Goal: Information Seeking & Learning: Learn about a topic

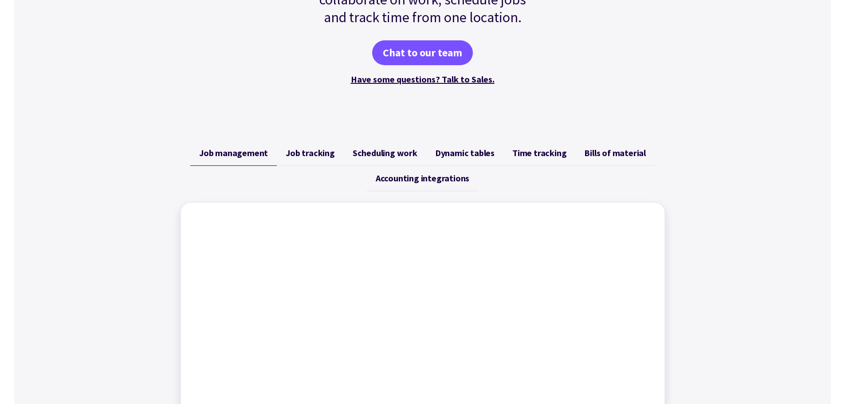
scroll to position [355, 0]
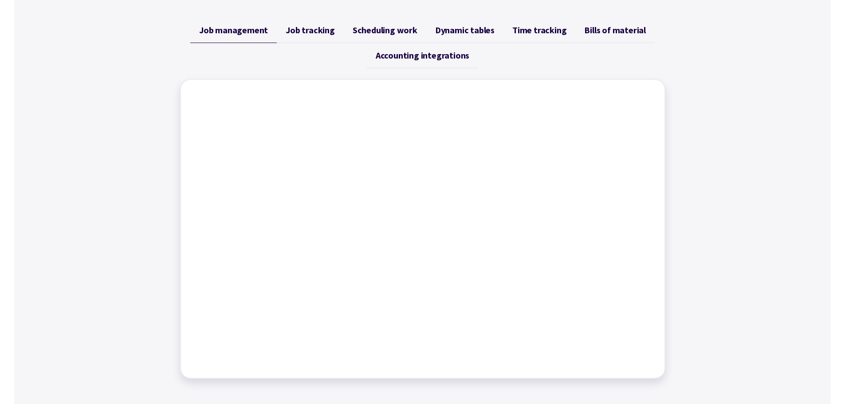
click at [323, 34] on span "Job tracking" at bounding box center [310, 30] width 49 height 11
click at [360, 37] on link "Scheduling work" at bounding box center [385, 30] width 83 height 25
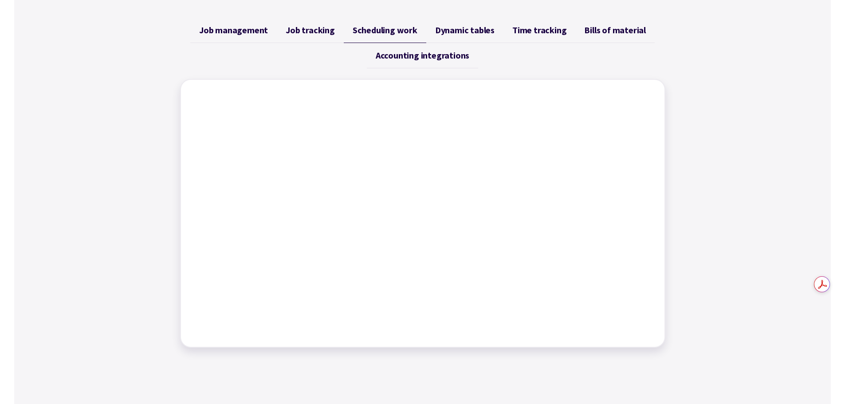
click at [466, 32] on span "Dynamic tables" at bounding box center [464, 30] width 59 height 11
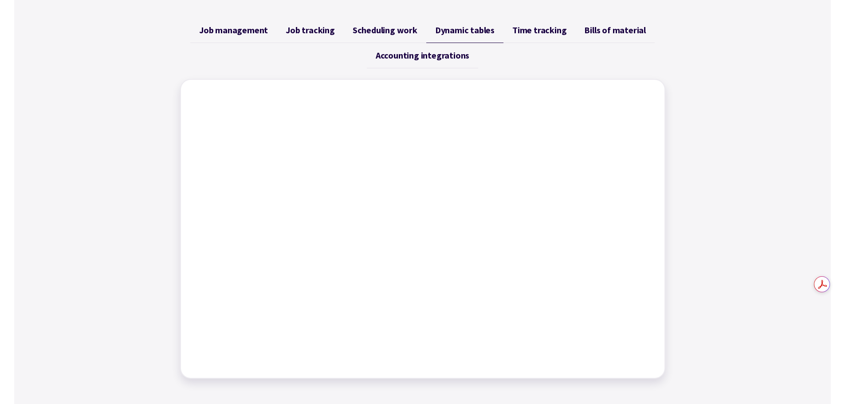
click at [525, 37] on link "Time tracking" at bounding box center [540, 30] width 72 height 25
click at [607, 36] on link "Bills of material" at bounding box center [615, 30] width 79 height 25
click at [431, 53] on span "Accounting integrations" at bounding box center [423, 55] width 94 height 11
click at [587, 28] on span "Bills of material" at bounding box center [615, 30] width 62 height 11
click at [579, 32] on link "Bills of material" at bounding box center [615, 30] width 79 height 25
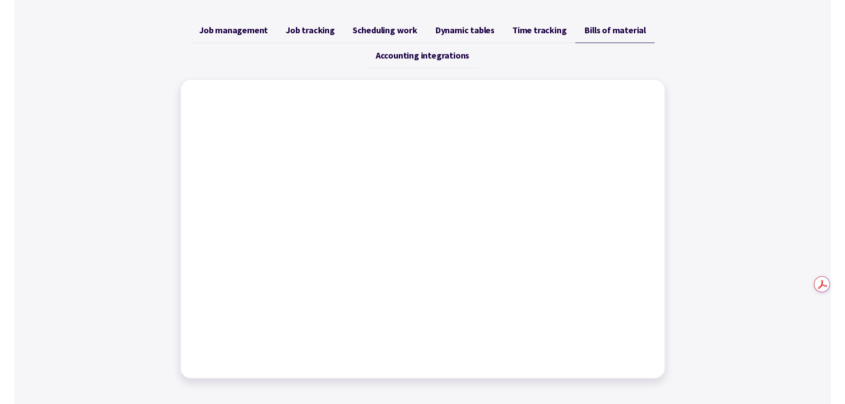
click at [533, 30] on span "Time tracking" at bounding box center [540, 30] width 54 height 11
click at [474, 29] on span "Dynamic tables" at bounding box center [464, 30] width 59 height 11
click at [396, 27] on span "Scheduling work" at bounding box center [385, 30] width 65 height 11
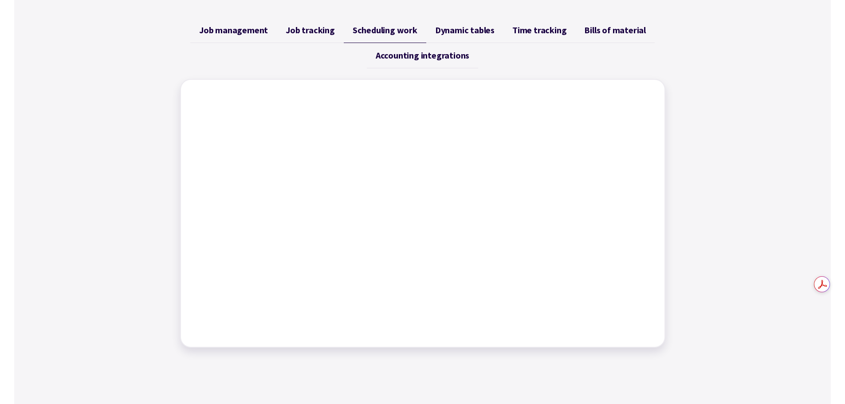
click at [343, 28] on link "Job tracking" at bounding box center [310, 30] width 67 height 25
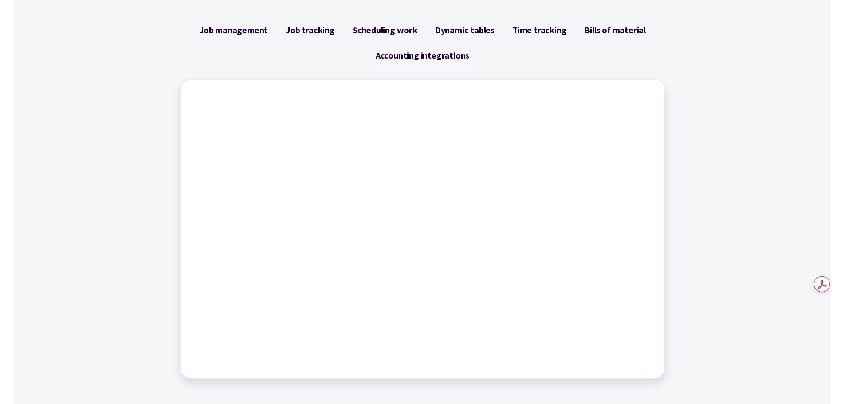
click at [265, 30] on span "Job management" at bounding box center [233, 30] width 69 height 11
click at [284, 28] on link "Job tracking" at bounding box center [310, 30] width 67 height 25
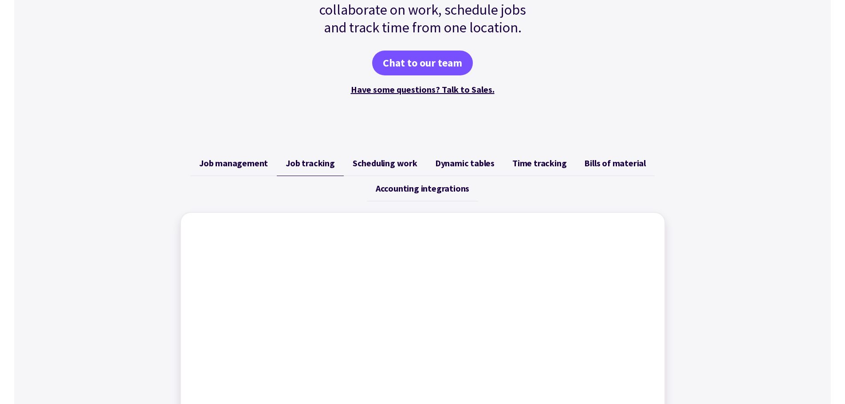
scroll to position [0, 0]
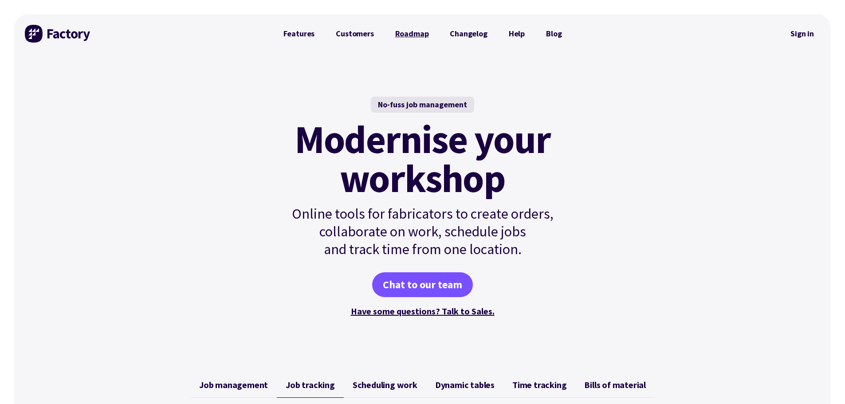
click at [410, 39] on link "Roadmap" at bounding box center [412, 34] width 55 height 18
click at [343, 34] on link "Customers" at bounding box center [354, 34] width 59 height 18
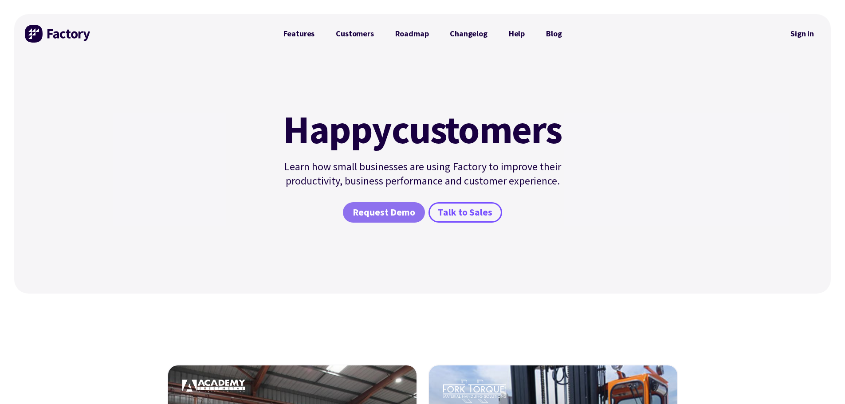
click at [377, 211] on span "Request Demo" at bounding box center [384, 212] width 63 height 13
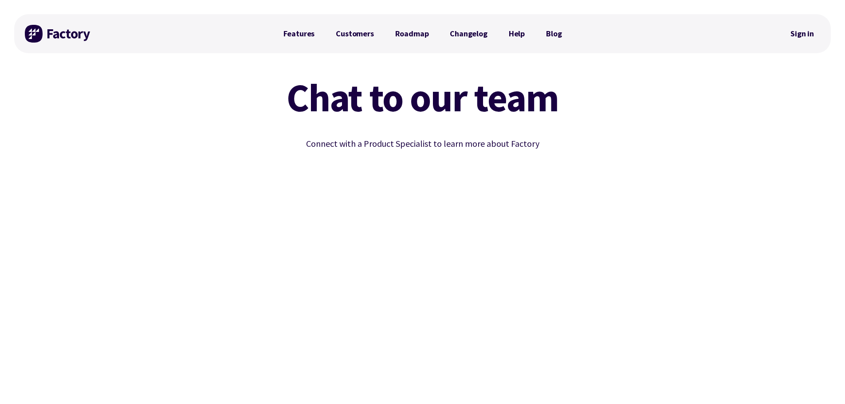
click at [509, 91] on h1 "Chat to our team" at bounding box center [423, 97] width 404 height 39
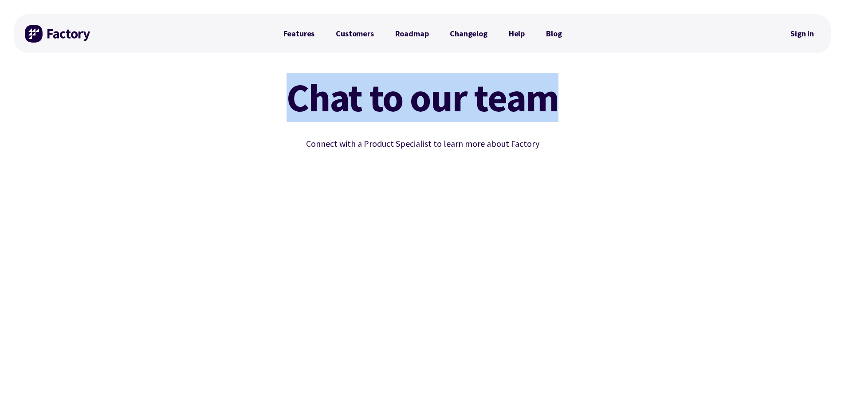
drag, startPoint x: 562, startPoint y: 97, endPoint x: 290, endPoint y: 95, distance: 272.1
click at [290, 95] on h1 "Chat to our team" at bounding box center [423, 97] width 404 height 39
click at [288, 92] on h1 "Chat to our team" at bounding box center [423, 97] width 404 height 39
drag, startPoint x: 288, startPoint y: 92, endPoint x: 501, endPoint y: 112, distance: 214.4
click at [501, 112] on h1 "Chat to our team" at bounding box center [423, 97] width 404 height 39
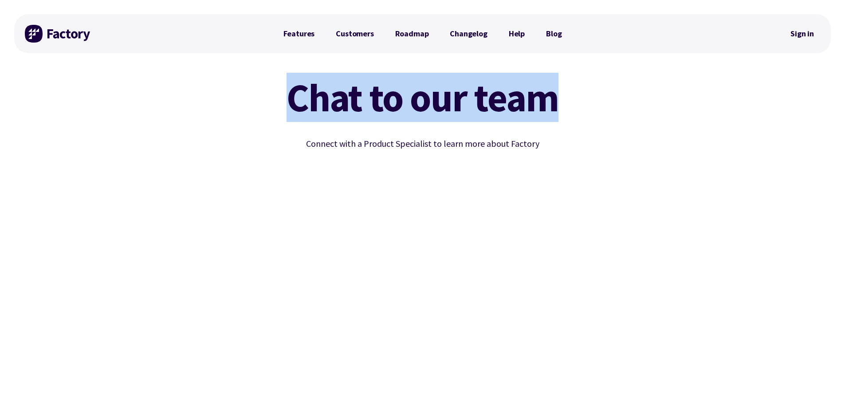
click at [501, 112] on h1 "Chat to our team" at bounding box center [423, 97] width 404 height 39
drag, startPoint x: 545, startPoint y: 107, endPoint x: 306, endPoint y: 110, distance: 239.7
click at [306, 110] on h1 "Chat to our team" at bounding box center [423, 97] width 404 height 39
drag, startPoint x: 284, startPoint y: 97, endPoint x: 560, endPoint y: 105, distance: 275.3
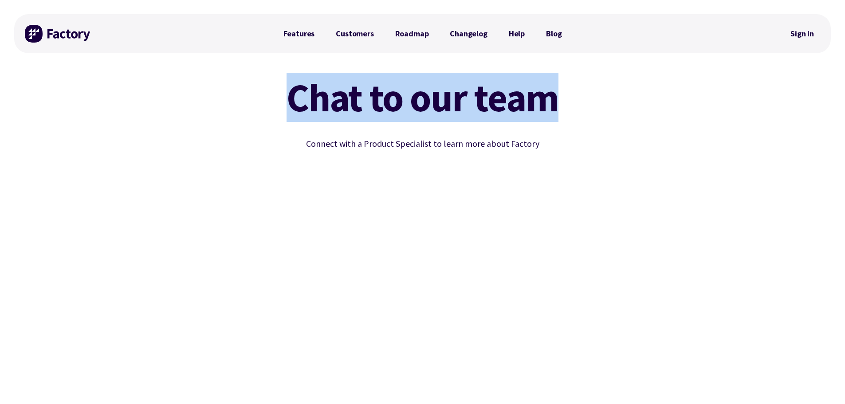
click at [560, 105] on h1 "Chat to our team" at bounding box center [423, 97] width 404 height 39
drag, startPoint x: 561, startPoint y: 104, endPoint x: 289, endPoint y: 107, distance: 272.5
click at [289, 107] on h1 "Chat to our team" at bounding box center [423, 97] width 404 height 39
click at [283, 99] on h1 "Chat to our team" at bounding box center [423, 97] width 404 height 39
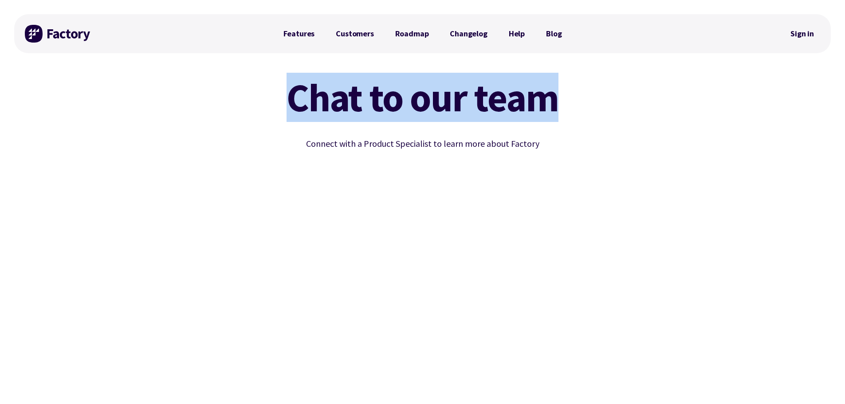
drag, startPoint x: 288, startPoint y: 92, endPoint x: 557, endPoint y: 105, distance: 269.7
click at [557, 105] on h1 "Chat to our team" at bounding box center [423, 97] width 404 height 39
drag, startPoint x: 557, startPoint y: 105, endPoint x: 292, endPoint y: 102, distance: 265.4
click at [292, 102] on h1 "Chat to our team" at bounding box center [423, 97] width 404 height 39
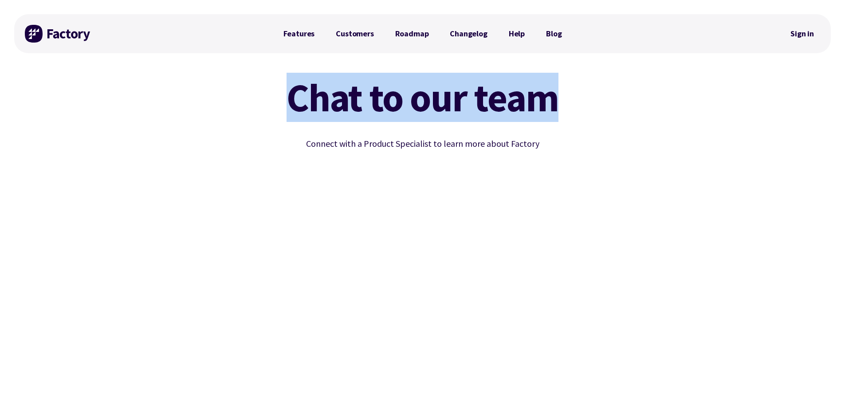
click at [291, 94] on h1 "Chat to our team" at bounding box center [423, 97] width 404 height 39
drag, startPoint x: 287, startPoint y: 91, endPoint x: 556, endPoint y: 96, distance: 269.0
click at [556, 96] on h1 "Chat to our team" at bounding box center [423, 97] width 404 height 39
click at [559, 96] on h1 "Chat to our team" at bounding box center [423, 97] width 404 height 39
drag, startPoint x: 561, startPoint y: 103, endPoint x: 296, endPoint y: 98, distance: 264.6
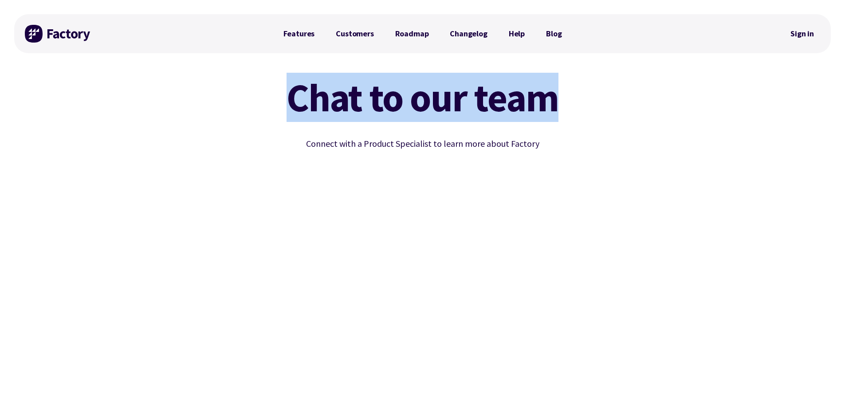
click at [296, 98] on h1 "Chat to our team" at bounding box center [423, 97] width 404 height 39
